Goal: Find specific fact: Find specific fact

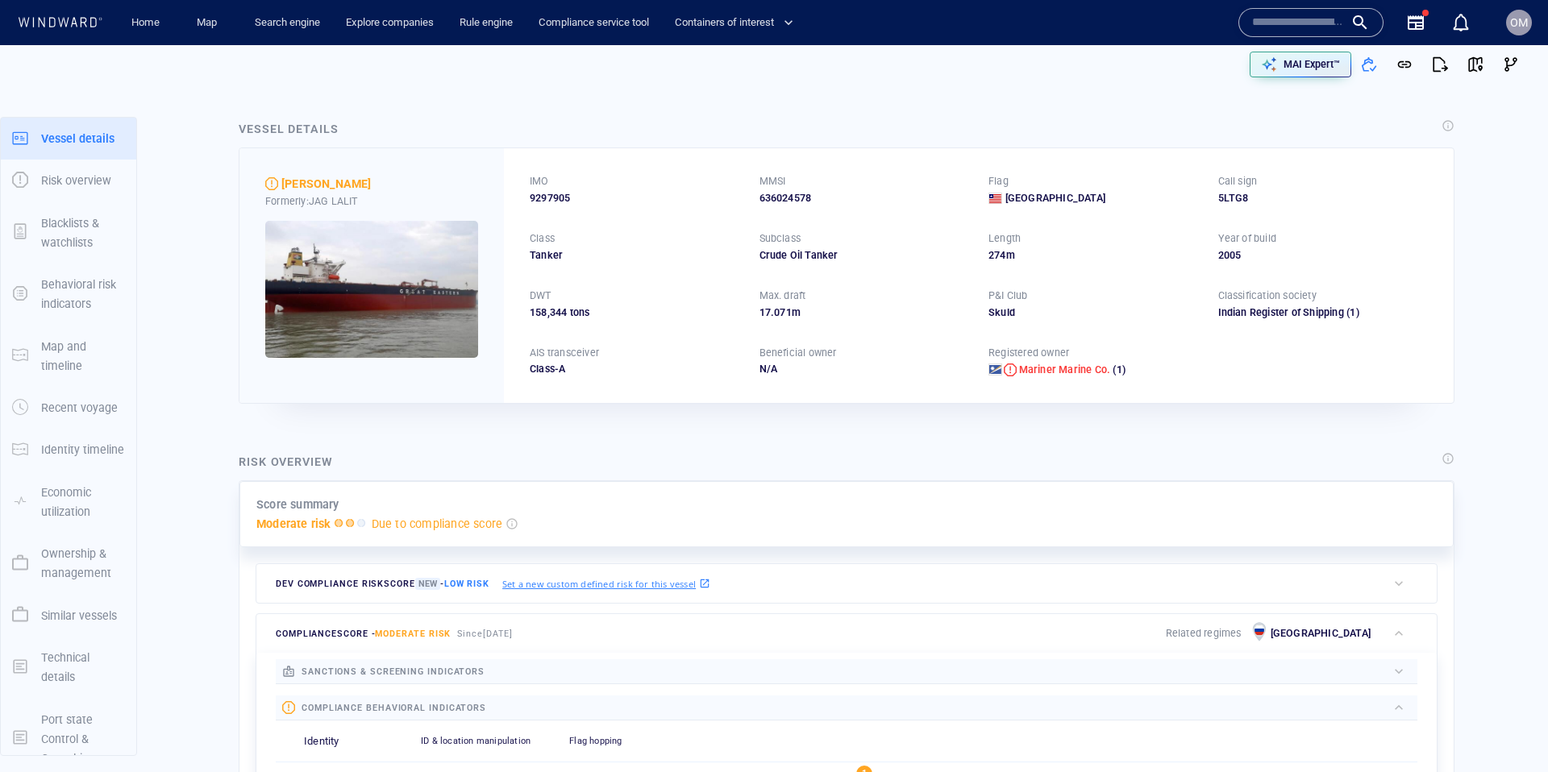
click at [548, 200] on span "9297905" at bounding box center [550, 198] width 40 height 15
copy span "9297905"
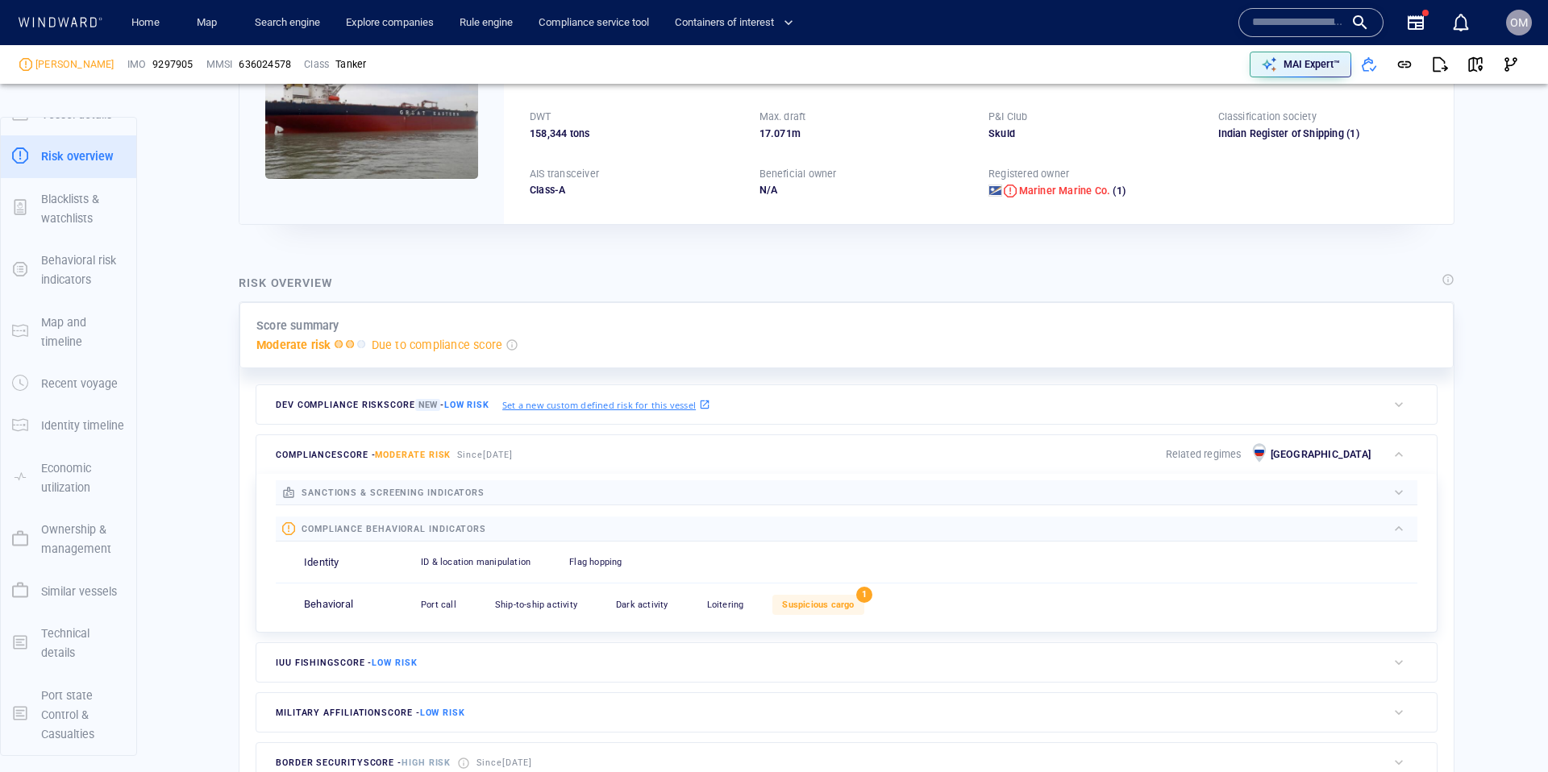
scroll to position [182, 0]
